Goal: Book appointment/travel/reservation

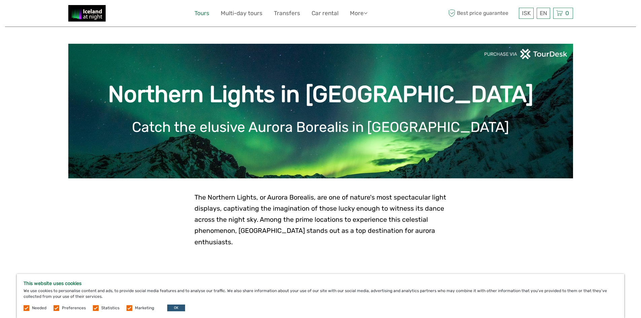
click at [206, 14] on link "Tours" at bounding box center [202, 13] width 15 height 10
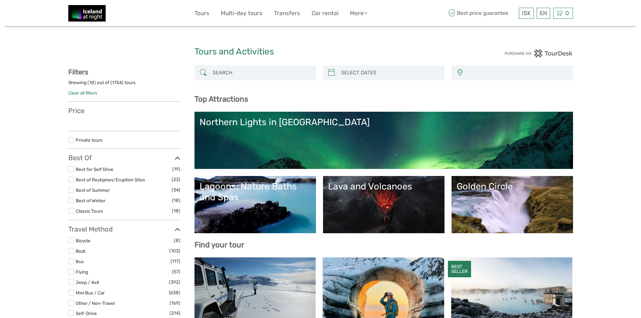
select select
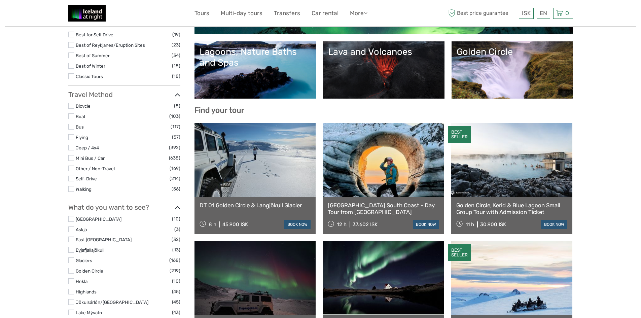
select select
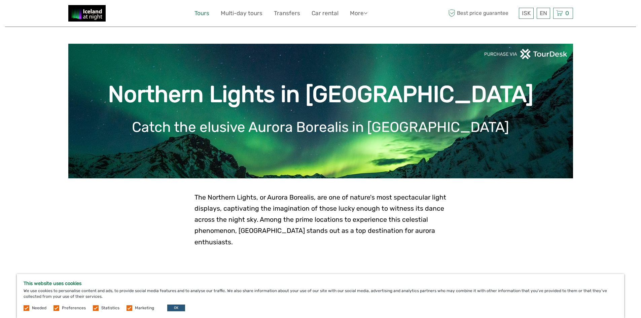
click at [202, 9] on link "Tours" at bounding box center [202, 13] width 15 height 10
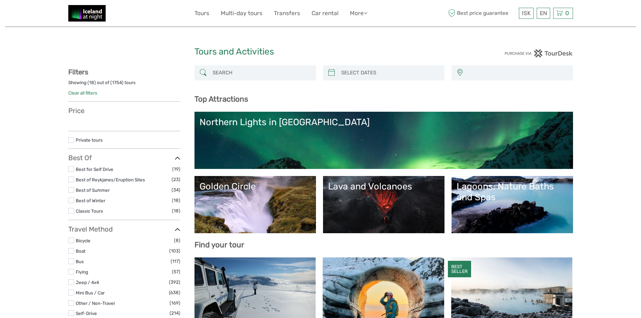
select select
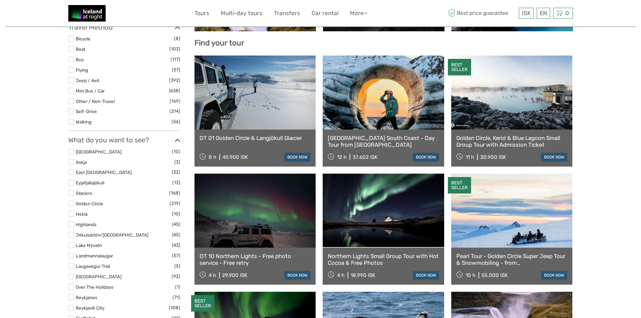
select select
